Goal: Task Accomplishment & Management: Complete application form

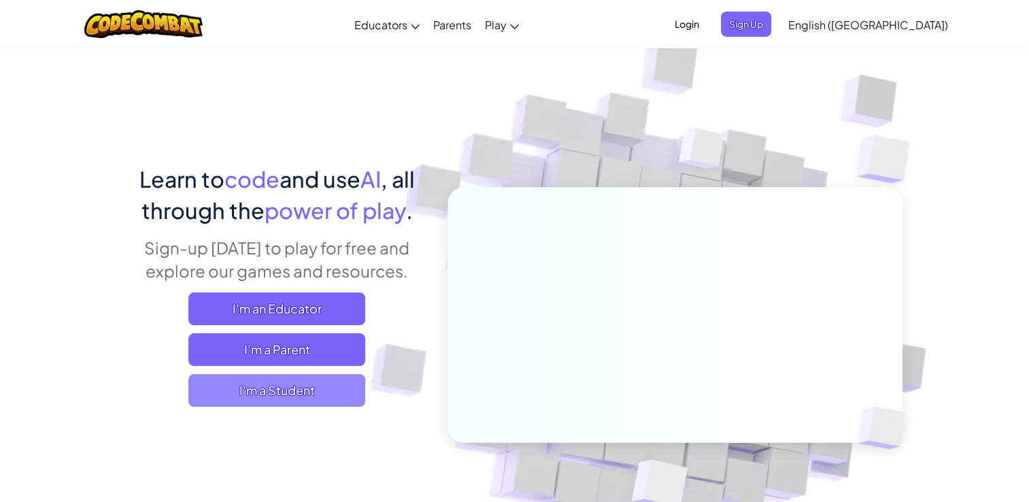
click at [310, 399] on span "I'm a Student" at bounding box center [276, 390] width 177 height 33
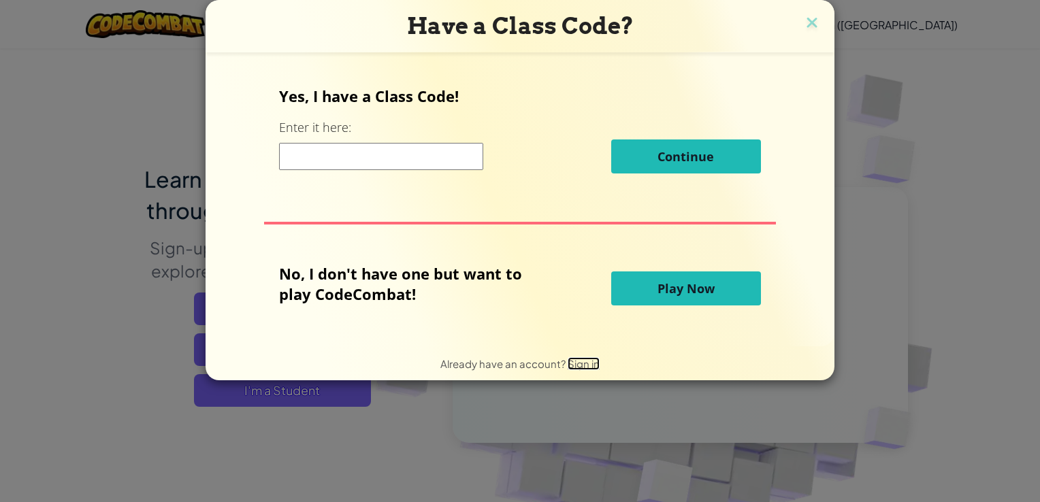
click at [577, 364] on span "Sign in" at bounding box center [583, 363] width 32 height 13
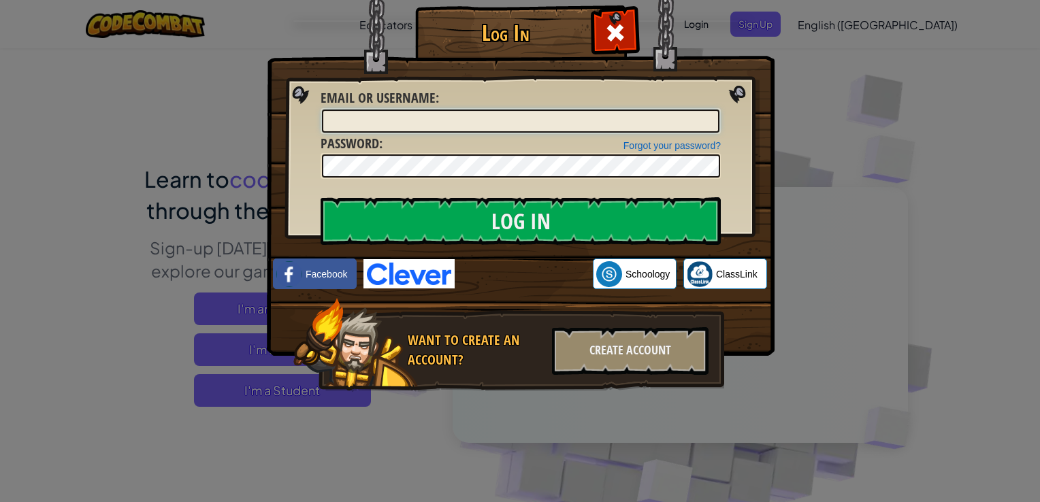
click at [460, 120] on input "Email or Username :" at bounding box center [520, 121] width 397 height 23
type input "[EMAIL_ADDRESS][DOMAIN_NAME]"
click at [320, 197] on input "Log In" at bounding box center [520, 221] width 400 height 48
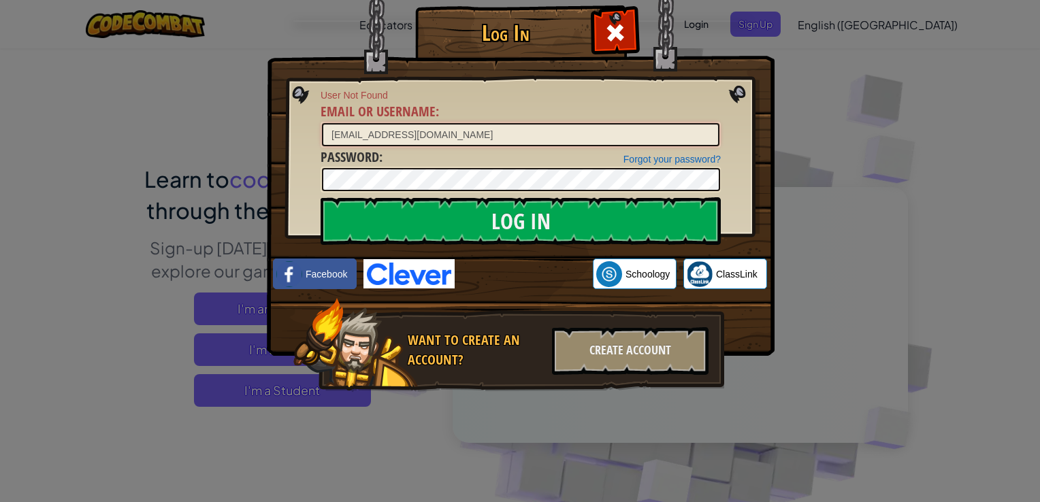
click at [454, 129] on input "[EMAIL_ADDRESS][DOMAIN_NAME]" at bounding box center [520, 134] width 397 height 23
click at [610, 356] on div "Create Account" at bounding box center [630, 351] width 156 height 48
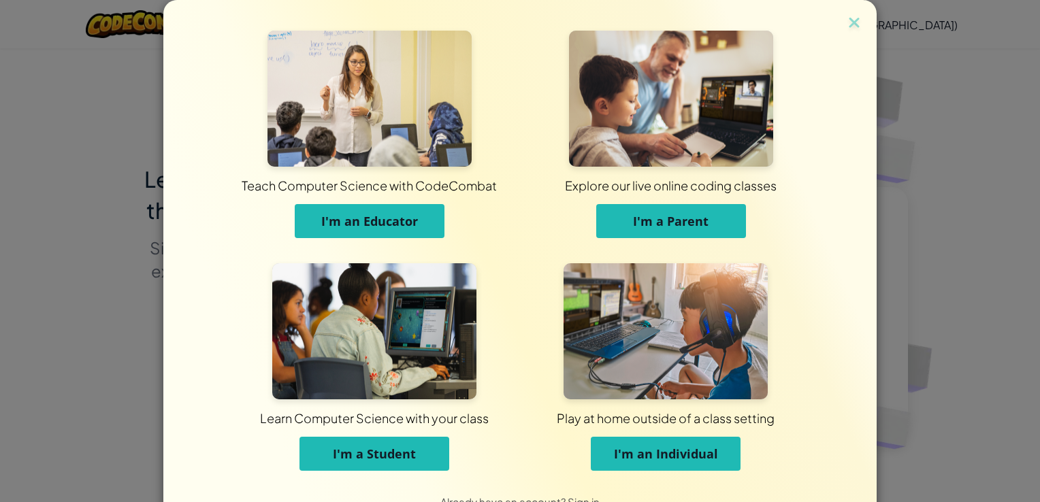
scroll to position [36, 0]
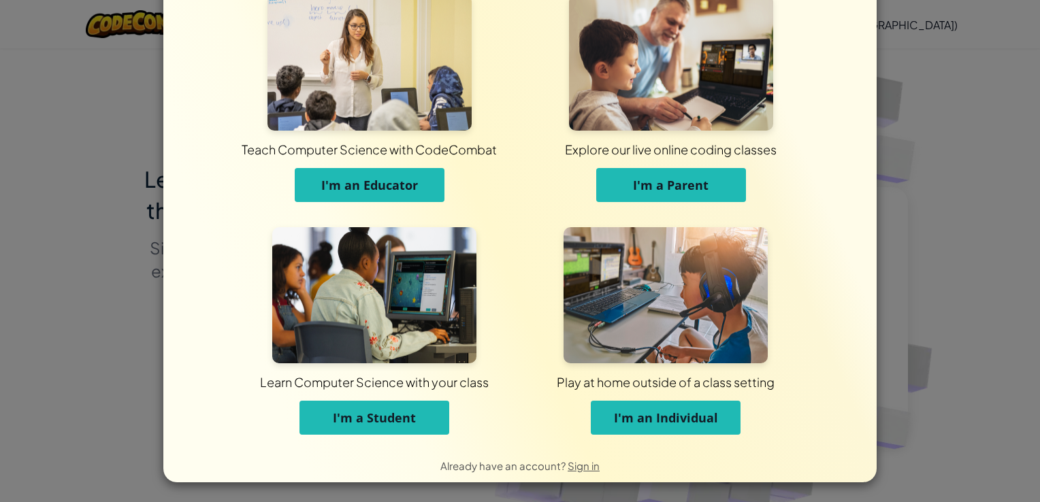
click at [423, 417] on button "I'm a Student" at bounding box center [374, 418] width 150 height 34
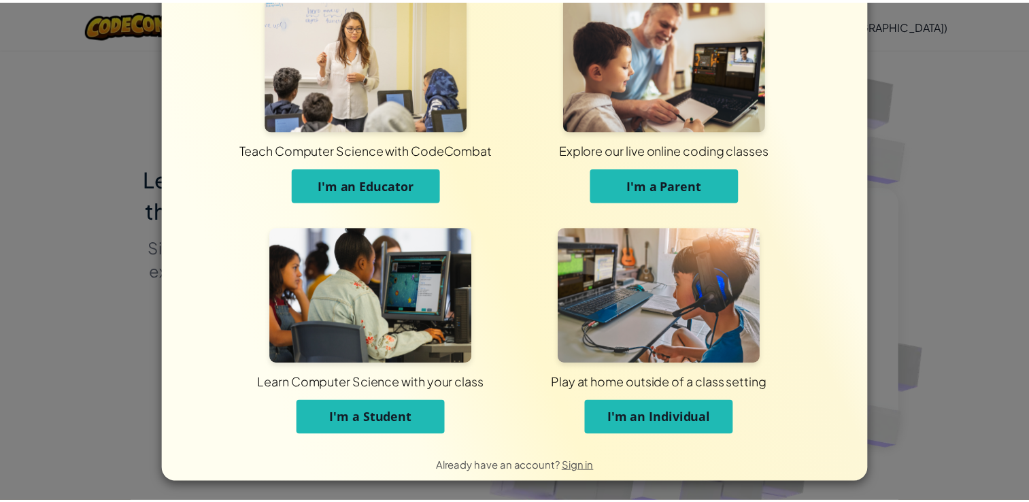
scroll to position [0, 0]
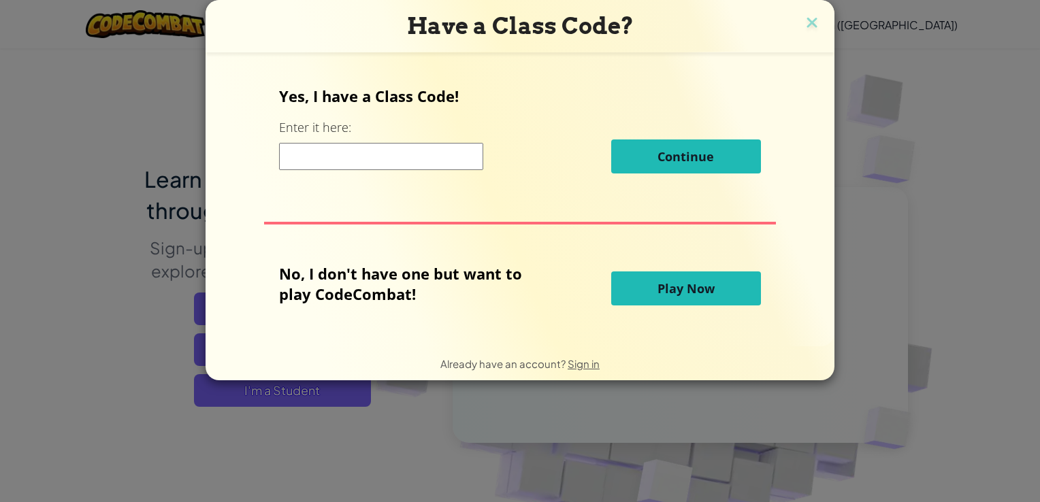
click at [359, 148] on input at bounding box center [381, 156] width 204 height 27
type input "[PERSON_NAME]@123445"
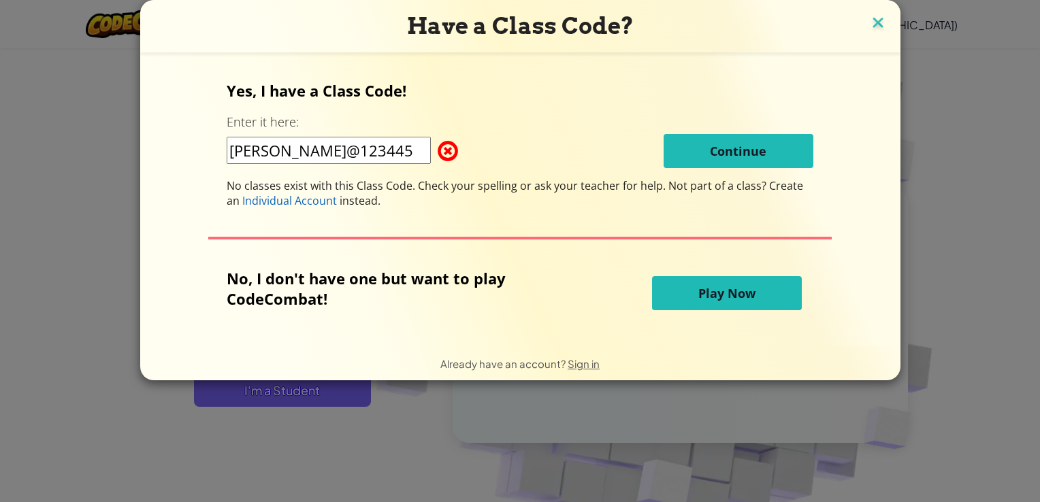
click at [873, 29] on img at bounding box center [878, 24] width 18 height 20
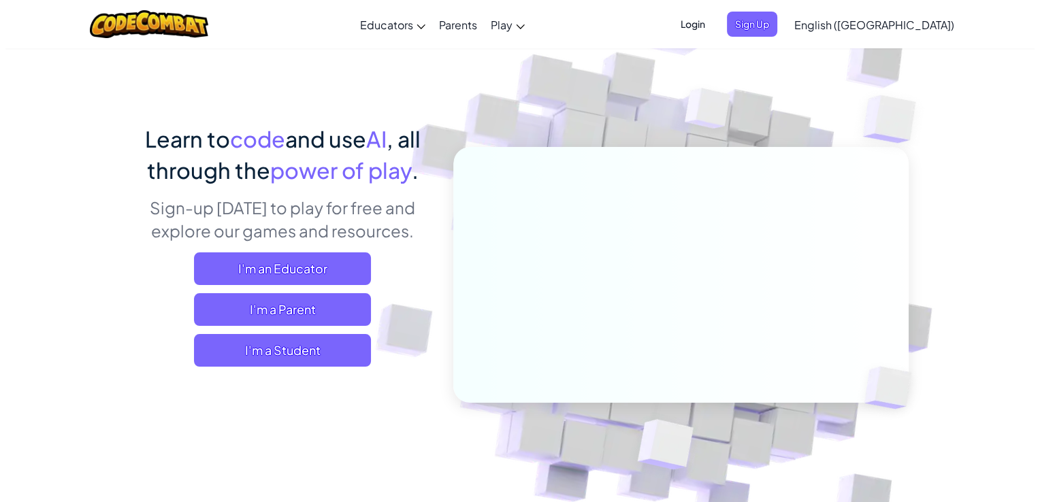
scroll to position [44, 0]
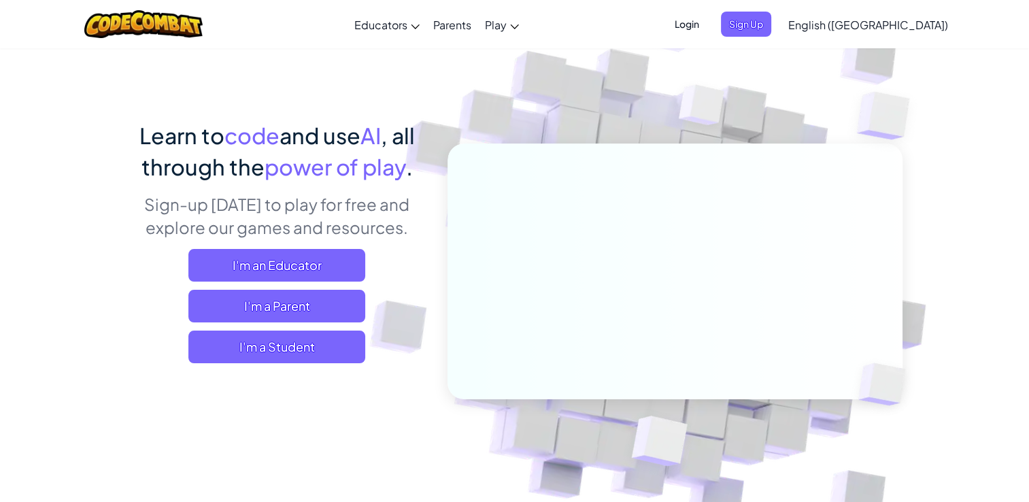
click at [708, 23] on span "Login" at bounding box center [687, 24] width 41 height 25
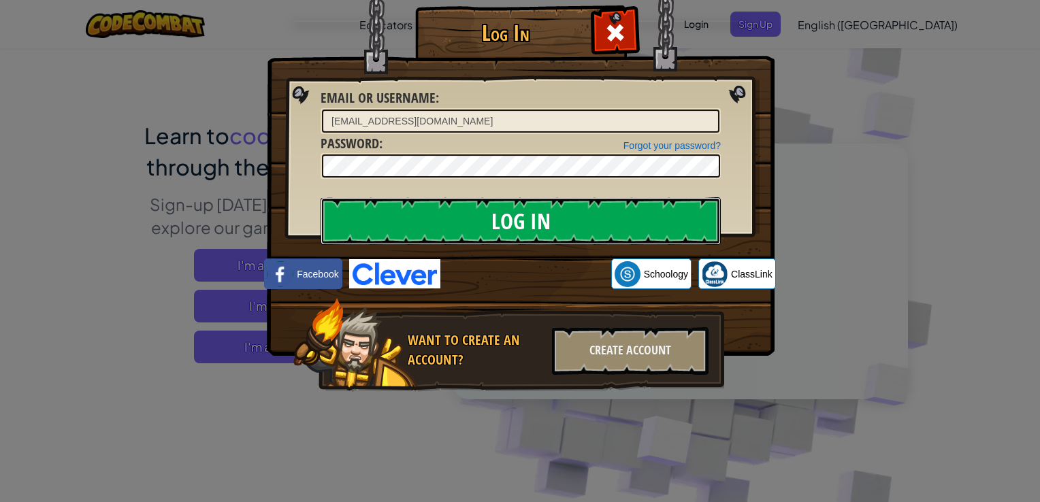
click at [463, 222] on input "Log In" at bounding box center [520, 221] width 400 height 48
